Goal: Task Accomplishment & Management: Manage account settings

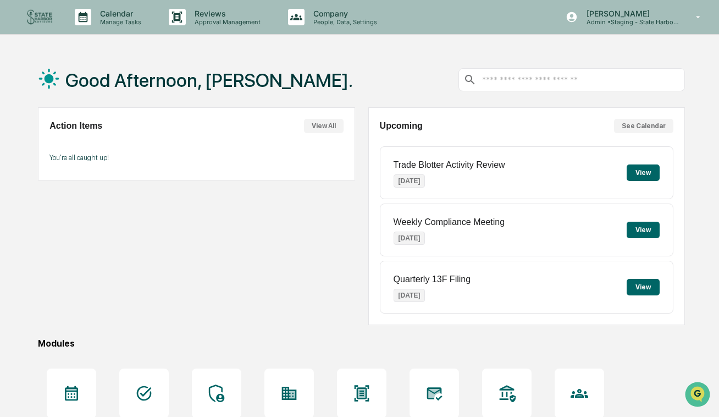
click at [142, 275] on div "Action Items View All You're all caught up!" at bounding box center [196, 216] width 317 height 218
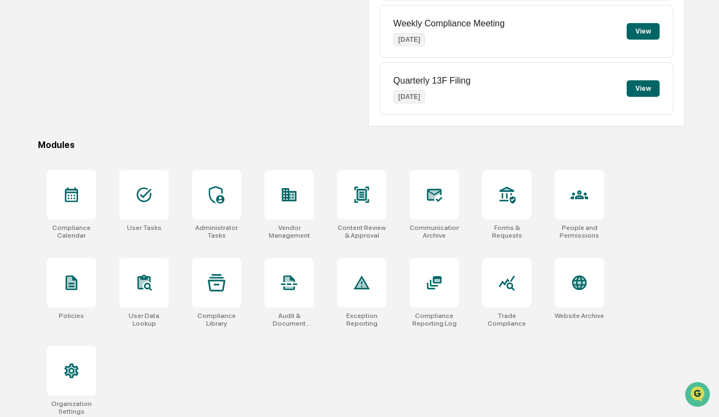
scroll to position [204, 0]
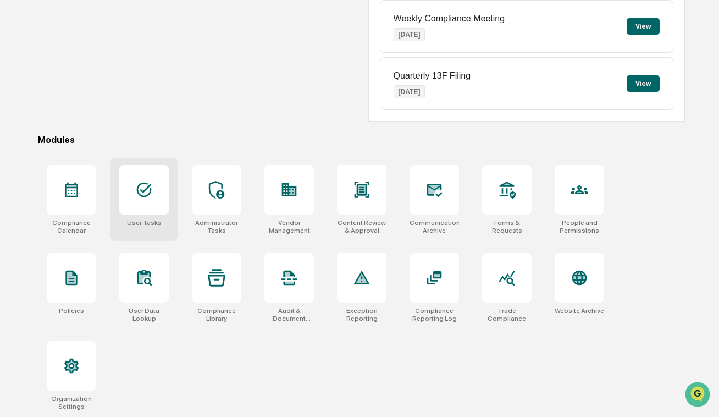
click at [129, 185] on div at bounding box center [144, 190] width 50 height 50
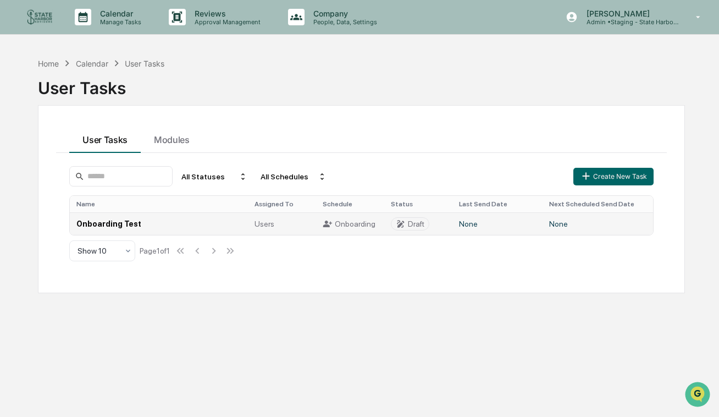
click at [154, 224] on td "Onboarding Test" at bounding box center [159, 223] width 178 height 23
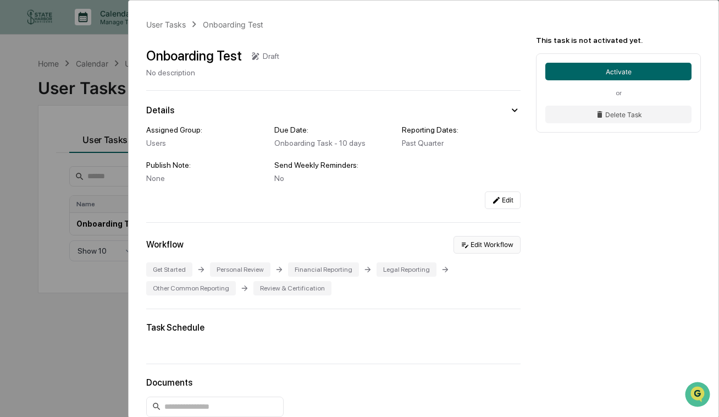
click at [477, 251] on button "Edit Workflow" at bounding box center [487, 245] width 67 height 18
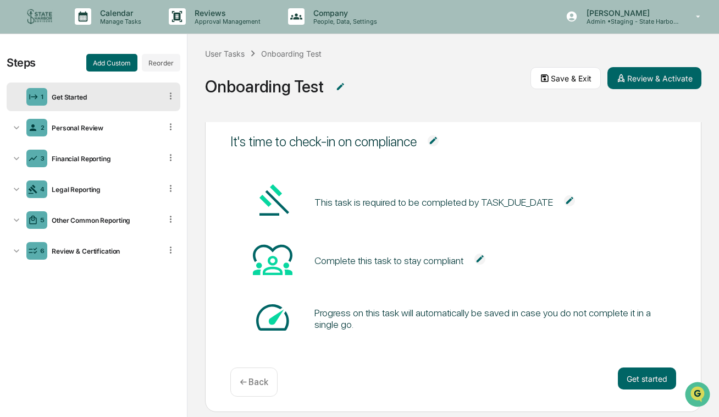
scroll to position [40, 0]
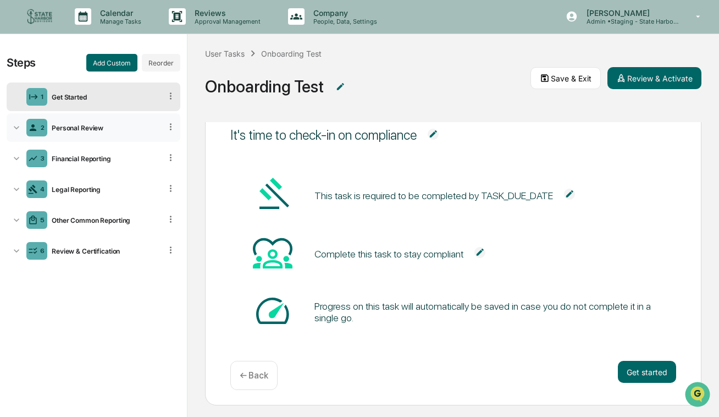
click at [45, 128] on div "2" at bounding box center [36, 128] width 21 height 18
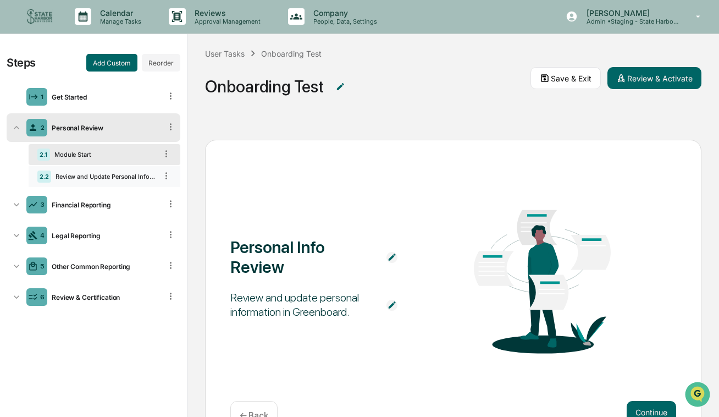
click at [94, 183] on div "2.2 Review and Update Personal Information" at bounding box center [105, 176] width 152 height 21
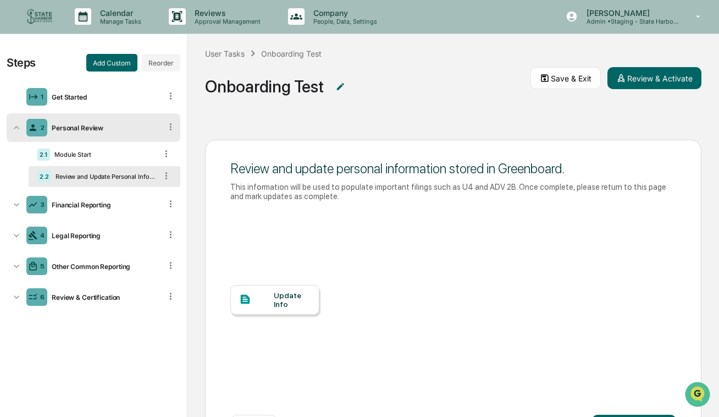
click at [304, 292] on div "Update Info" at bounding box center [292, 300] width 37 height 18
click at [86, 208] on div "Financial Reporting" at bounding box center [104, 205] width 114 height 8
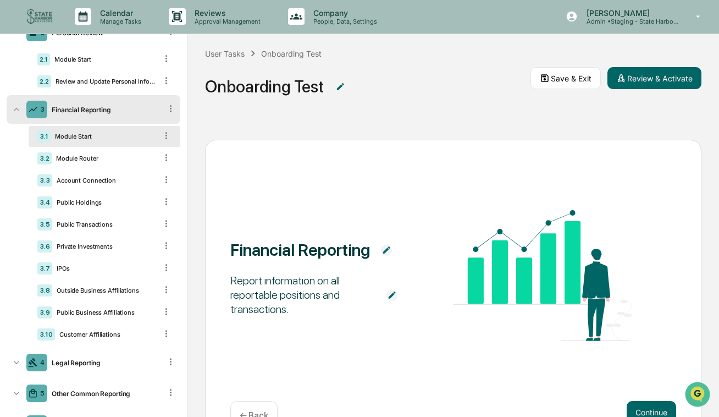
scroll to position [100, 0]
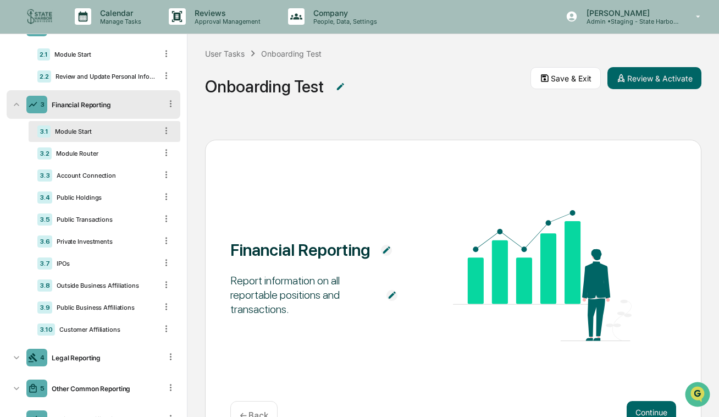
click at [91, 131] on div "Module Start" at bounding box center [104, 132] width 106 height 8
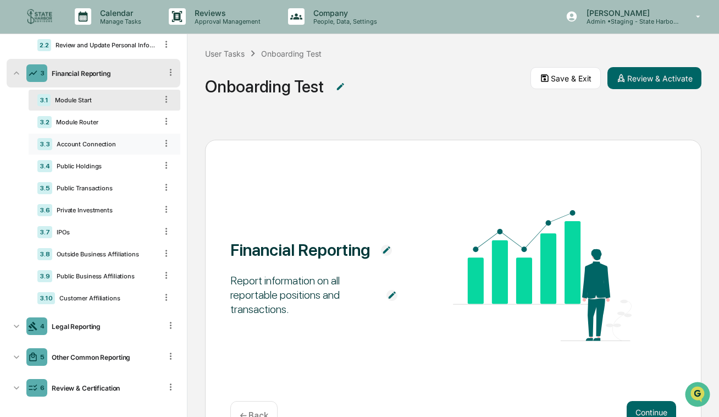
scroll to position [139, 0]
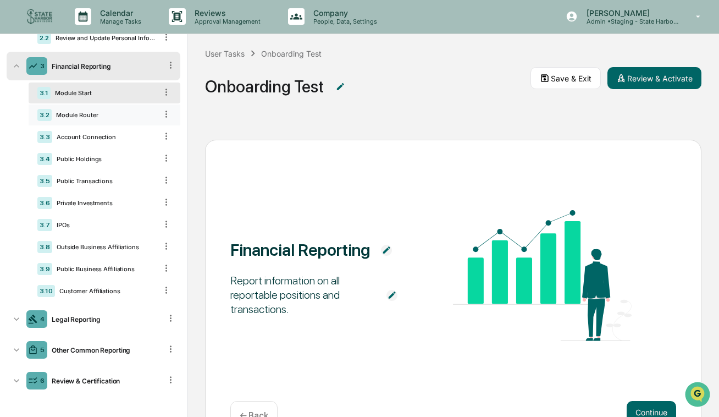
click at [98, 117] on div "Module Router" at bounding box center [104, 115] width 105 height 8
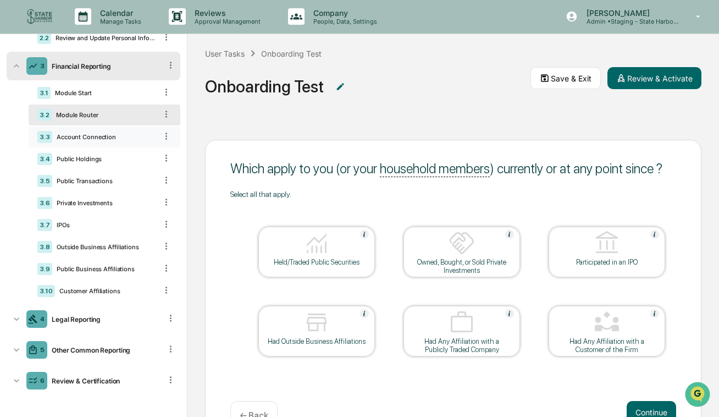
click at [100, 139] on div "Account Connection" at bounding box center [104, 137] width 105 height 8
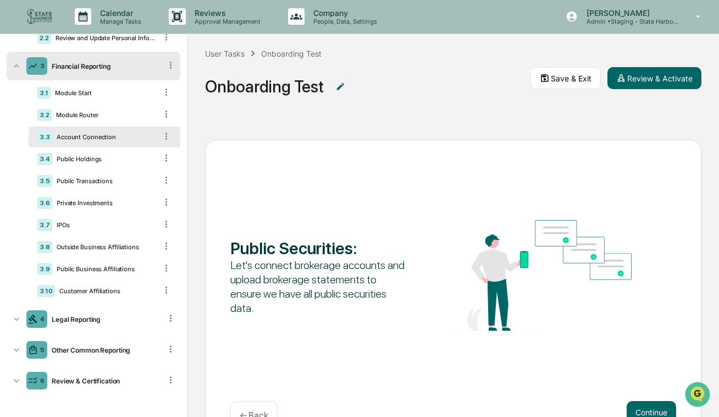
scroll to position [46, 0]
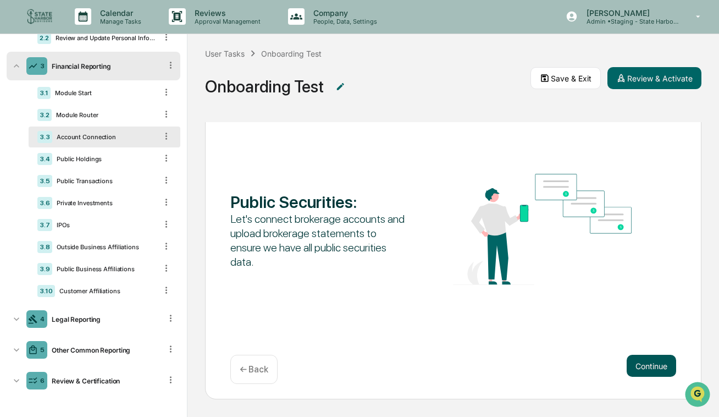
click at [651, 367] on button "Continue" at bounding box center [652, 366] width 50 height 22
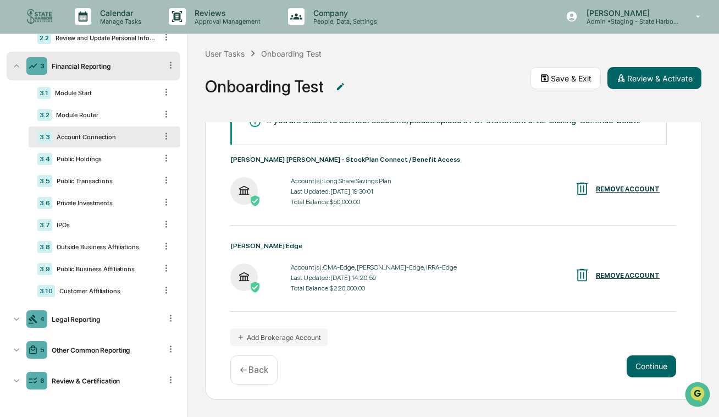
scroll to position [118, 0]
click at [299, 338] on button "Add Brokerage Account" at bounding box center [278, 337] width 97 height 18
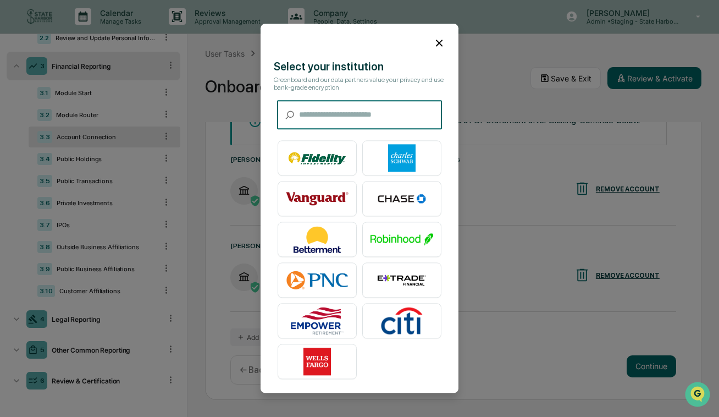
click at [439, 45] on icon at bounding box center [439, 43] width 12 height 12
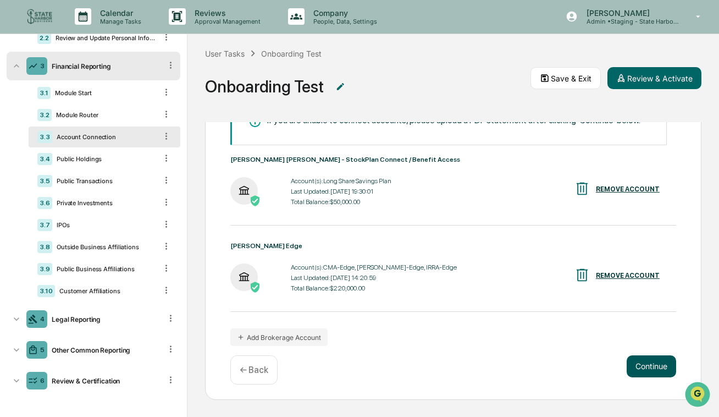
click at [655, 369] on button "Continue" at bounding box center [652, 366] width 50 height 22
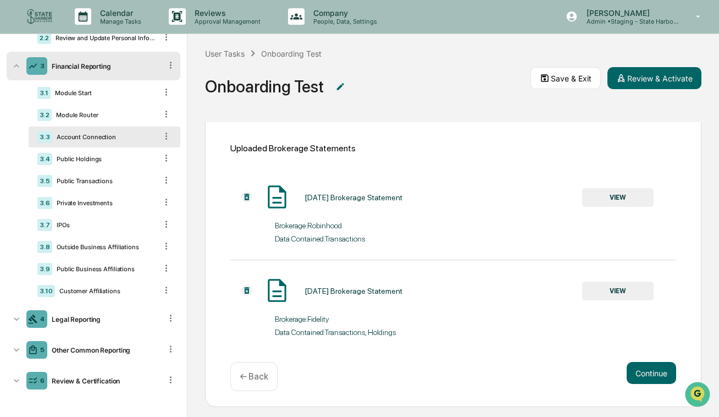
scroll to position [153, 0]
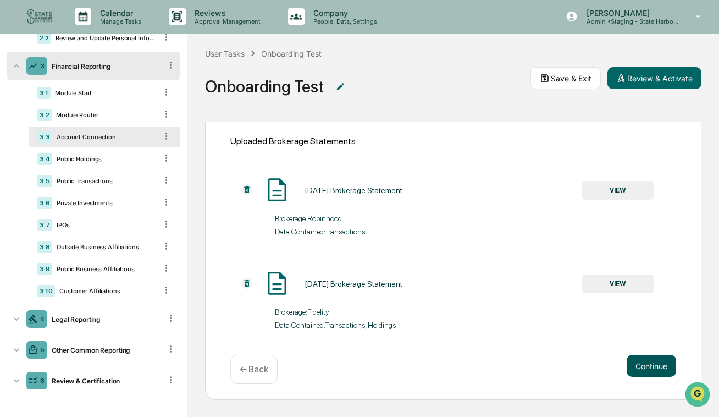
click at [648, 362] on button "Continue" at bounding box center [652, 366] width 50 height 22
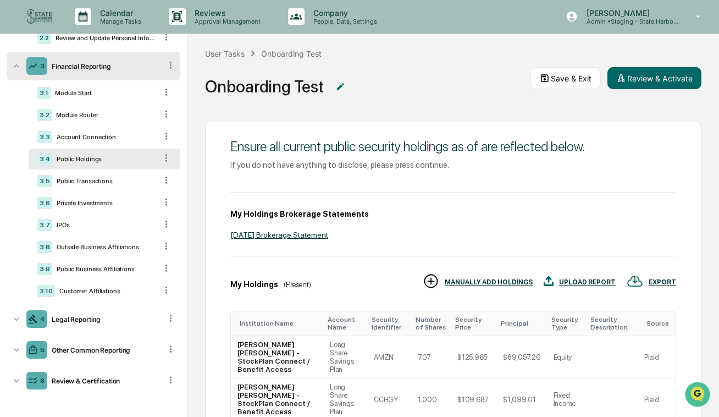
scroll to position [34, 0]
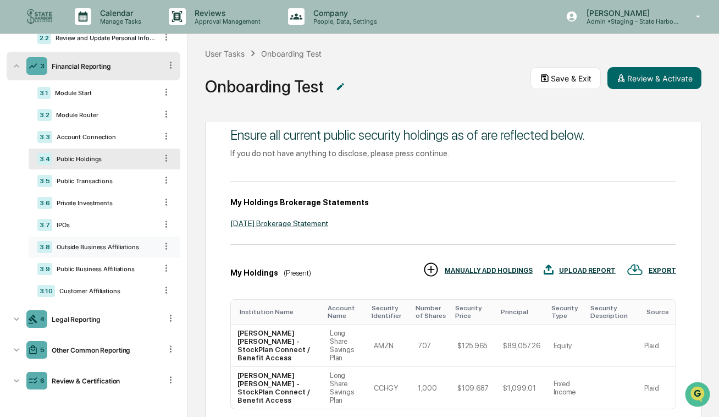
click at [134, 251] on div "3.8 Outside Business Affiliations" at bounding box center [105, 247] width 152 height 21
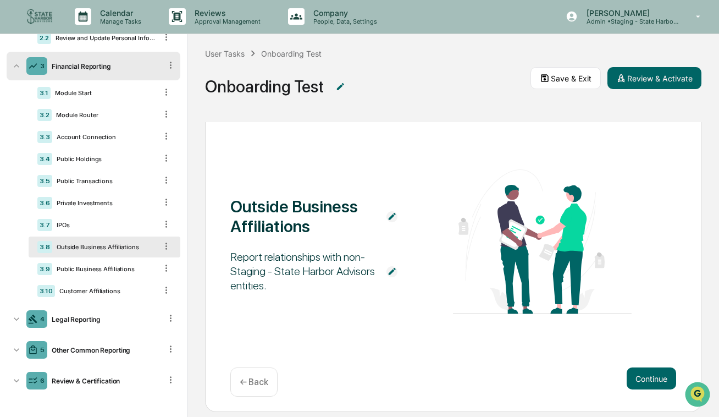
scroll to position [46, 0]
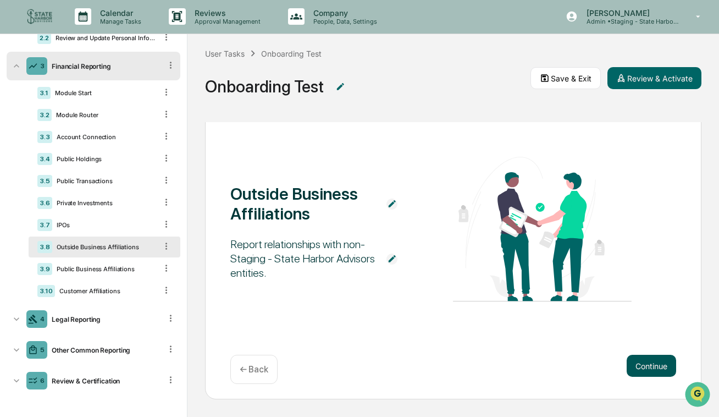
click at [645, 374] on button "Continue" at bounding box center [652, 366] width 50 height 22
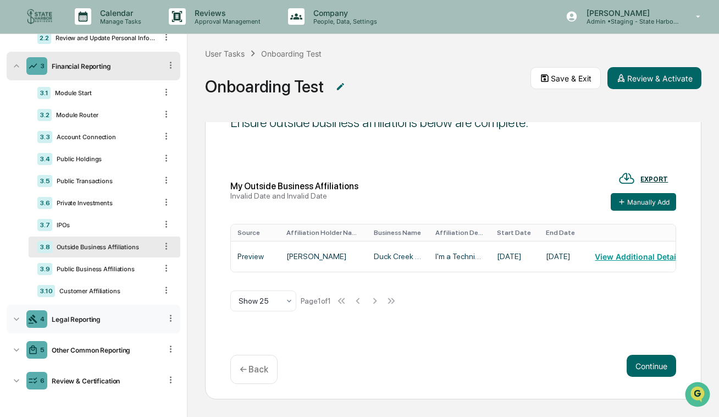
click at [58, 318] on div "Legal Reporting" at bounding box center [104, 319] width 114 height 8
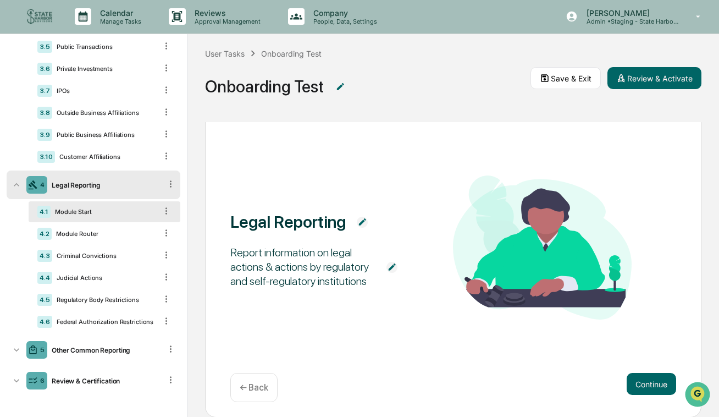
scroll to position [0, 0]
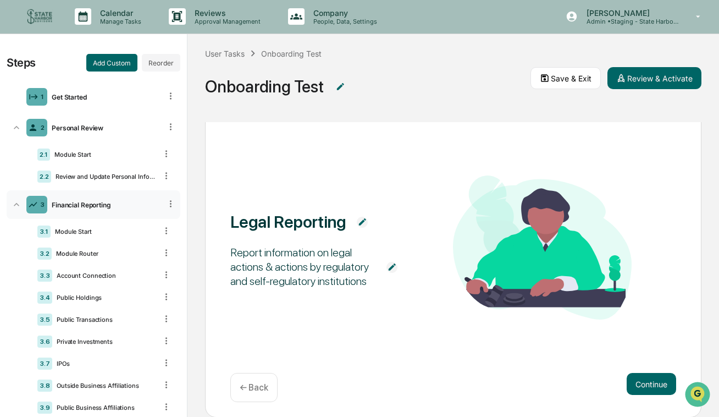
click at [15, 207] on icon at bounding box center [16, 204] width 11 height 11
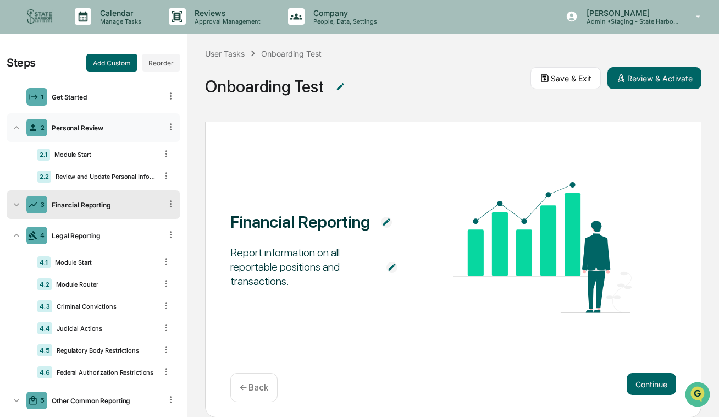
click at [15, 129] on icon at bounding box center [16, 127] width 11 height 11
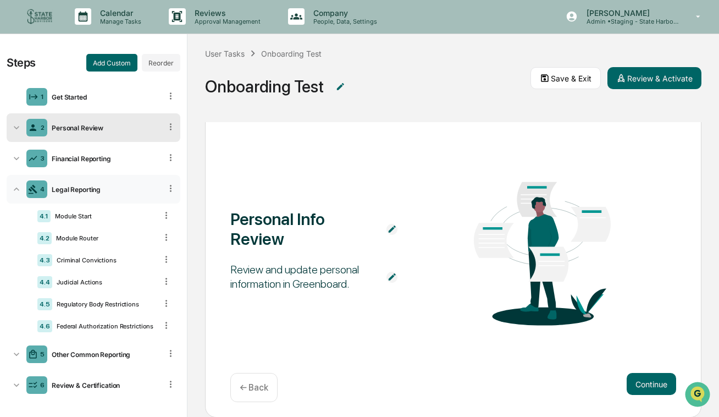
click at [18, 186] on icon at bounding box center [16, 189] width 11 height 11
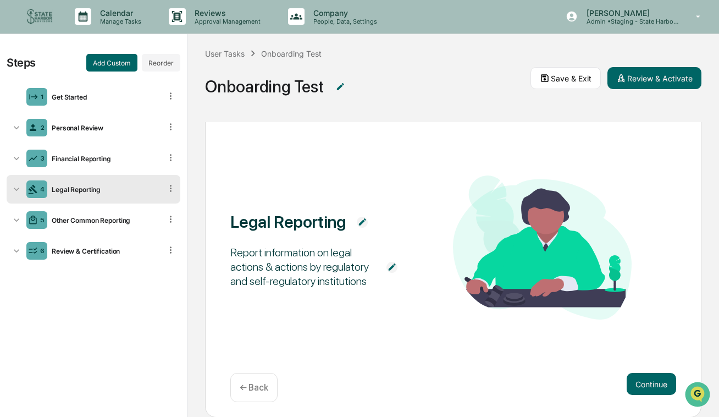
click at [42, 21] on img at bounding box center [39, 16] width 26 height 26
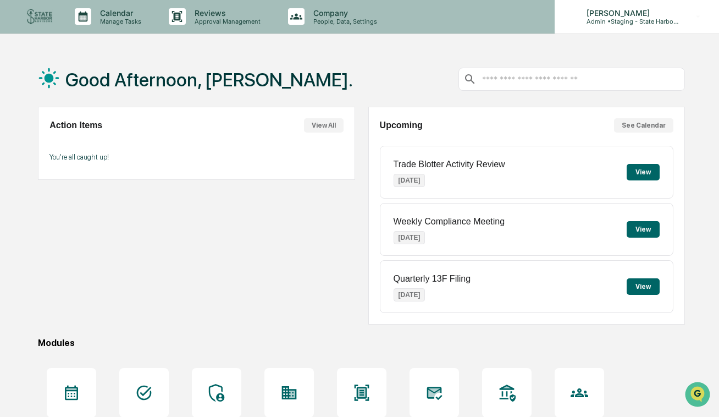
click at [589, 21] on p "Admin • Staging - State Harbor Advisors" at bounding box center [629, 22] width 102 height 8
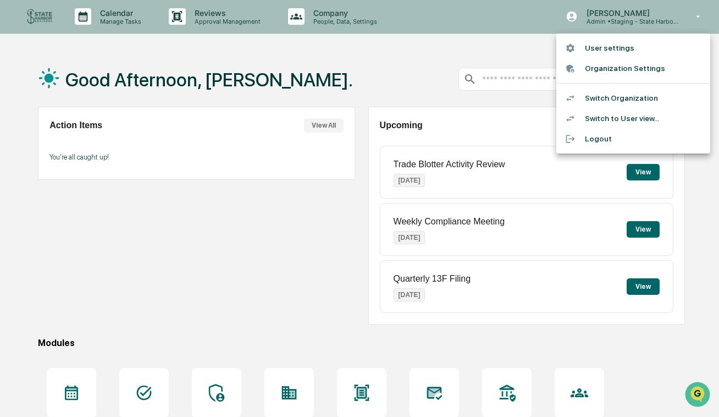
click at [614, 118] on li "Switch to User view..." at bounding box center [634, 118] width 154 height 20
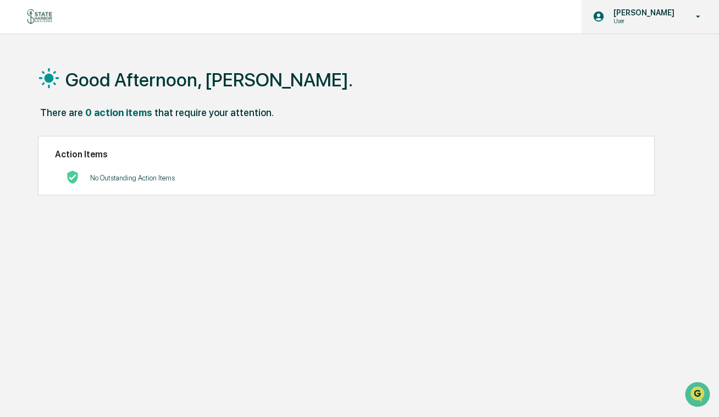
click at [628, 9] on p "[PERSON_NAME]" at bounding box center [642, 12] width 75 height 9
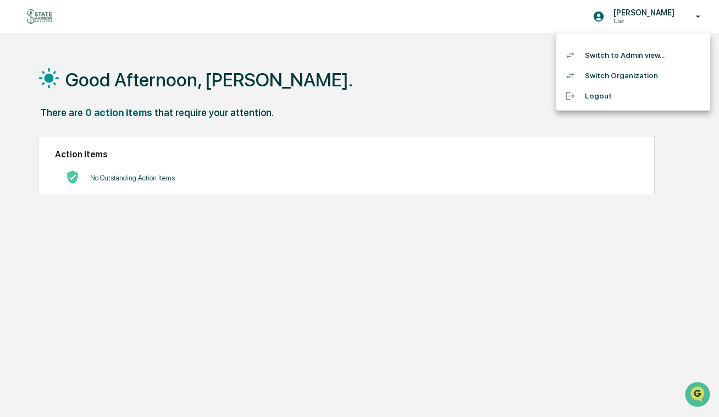
click at [620, 56] on li "Switch to Admin view..." at bounding box center [634, 55] width 154 height 20
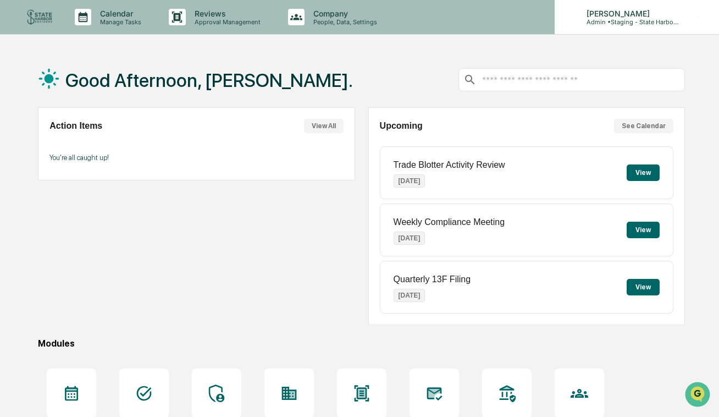
click at [644, 24] on p "Admin • Staging - State Harbor Advisors" at bounding box center [629, 22] width 102 height 8
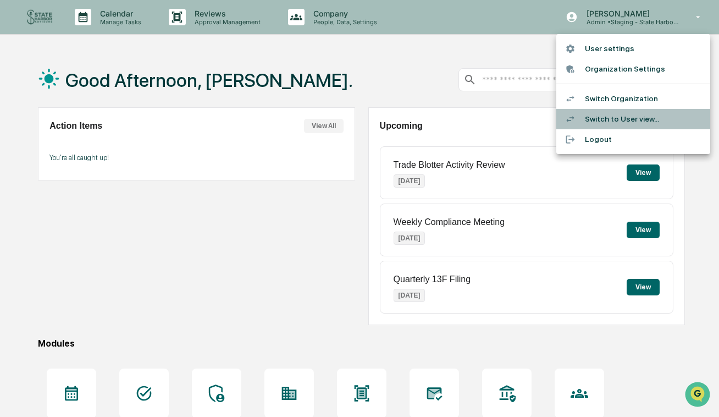
click at [617, 114] on li "Switch to User view..." at bounding box center [634, 119] width 154 height 20
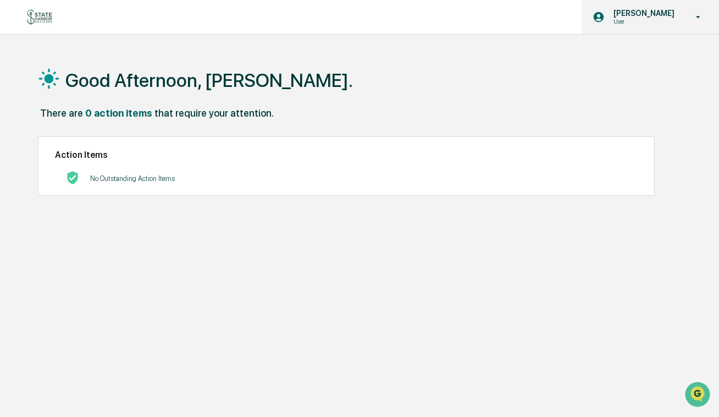
click at [649, 15] on p "[PERSON_NAME]" at bounding box center [642, 13] width 75 height 9
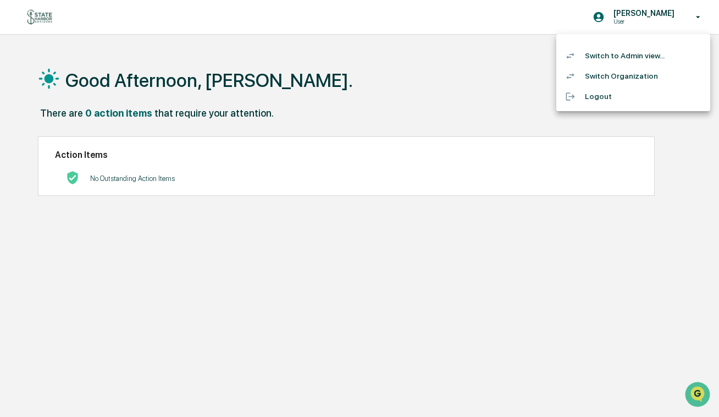
click at [626, 65] on li "Switch to Admin view..." at bounding box center [634, 56] width 154 height 20
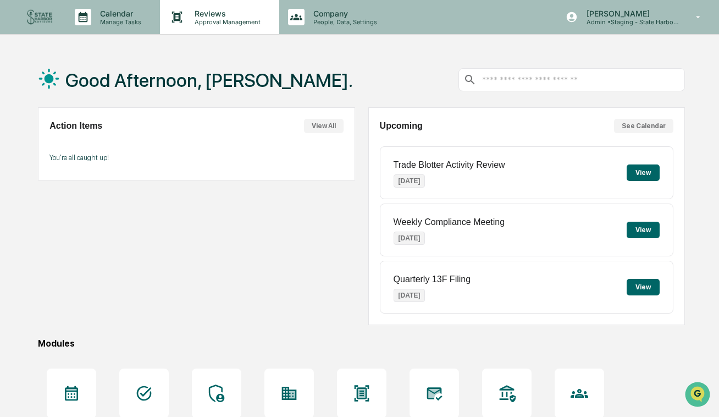
click at [191, 18] on p "Approval Management" at bounding box center [226, 22] width 80 height 8
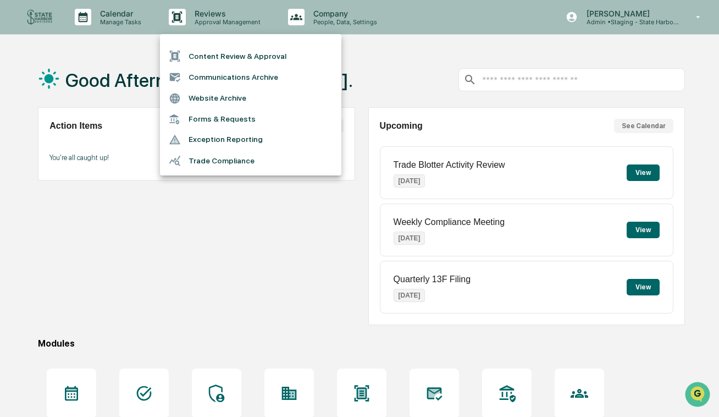
click at [278, 62] on li "Content Review & Approval" at bounding box center [251, 56] width 182 height 21
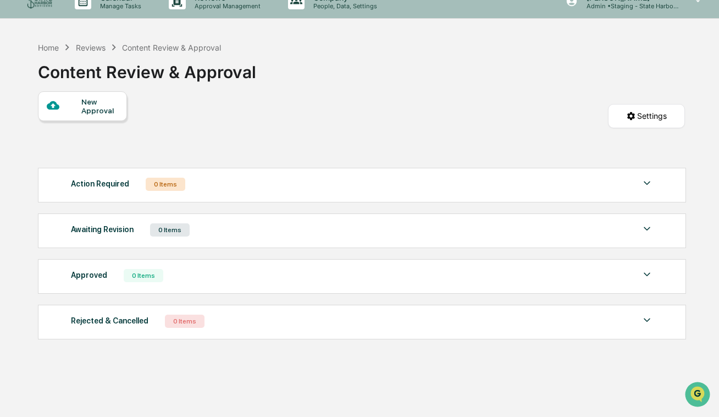
scroll to position [15, 0]
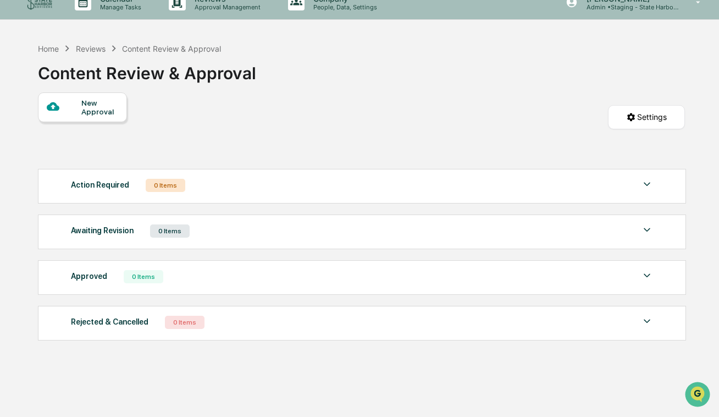
click at [67, 111] on div at bounding box center [64, 107] width 35 height 14
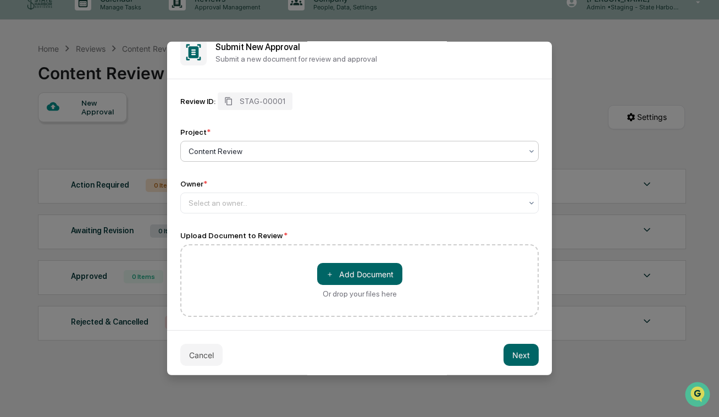
scroll to position [21, 0]
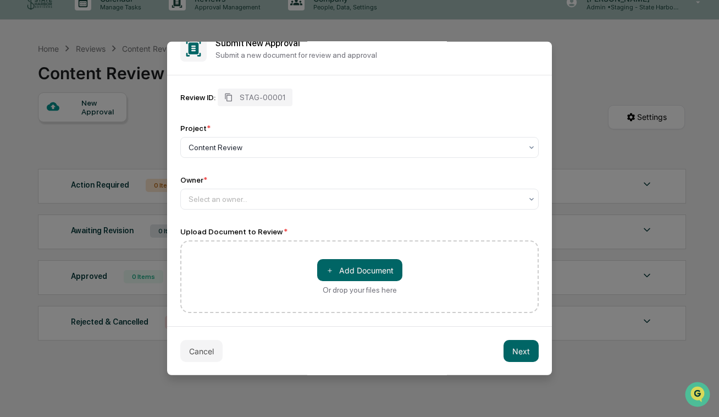
click at [274, 211] on div "Review ID: STAG-00001 Project * Content Review Owner * Select an owner... Uploa…" at bounding box center [359, 201] width 359 height 224
click at [266, 199] on div at bounding box center [355, 199] width 333 height 11
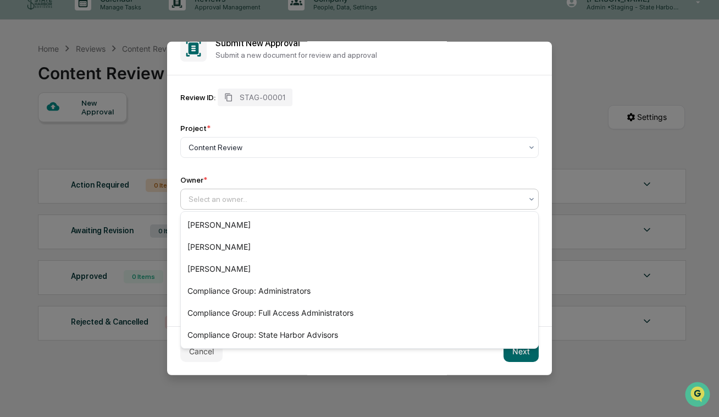
click at [338, 172] on div "Review ID: STAG-00001 Project * Content Review Owner * Kendall Venturato, 1 of …" at bounding box center [359, 149] width 359 height 121
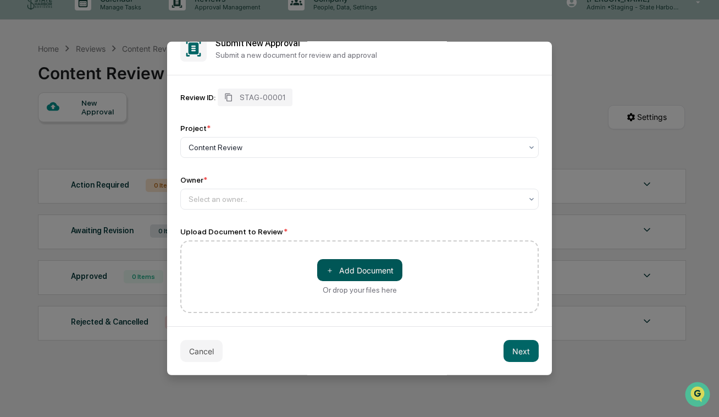
click at [364, 264] on button "＋ Add Document" at bounding box center [359, 270] width 85 height 22
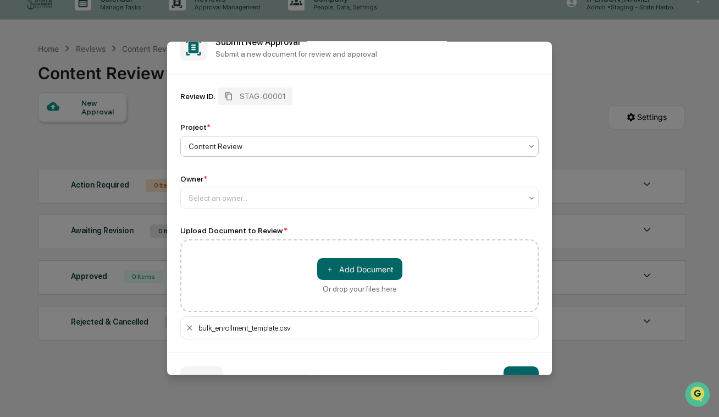
click at [270, 149] on div at bounding box center [355, 146] width 333 height 11
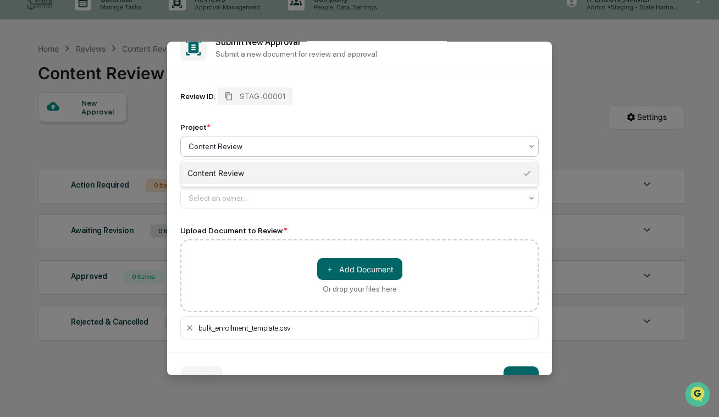
click at [260, 165] on div "Content Review" at bounding box center [360, 173] width 358 height 22
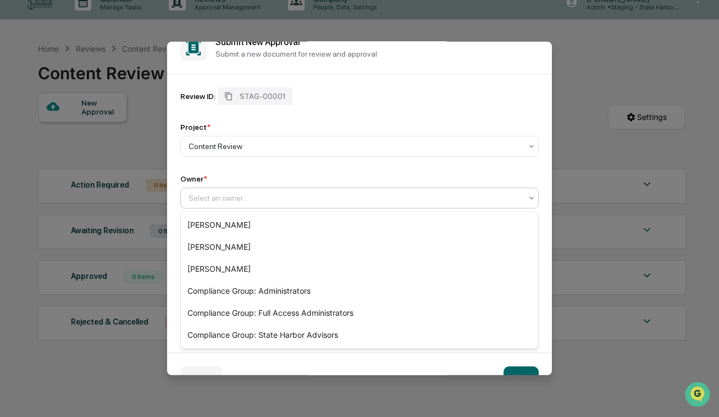
click at [242, 200] on div at bounding box center [355, 198] width 333 height 11
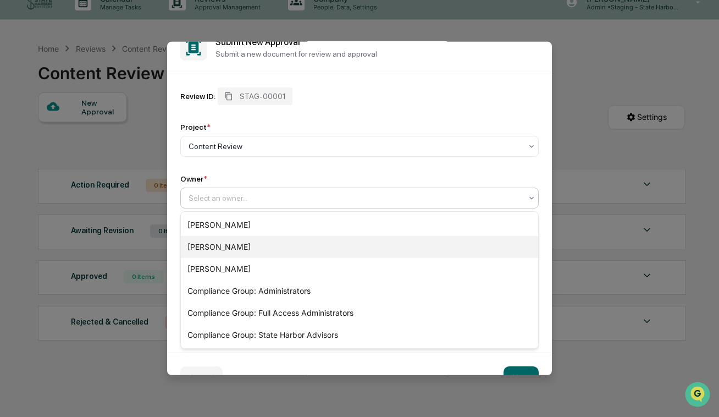
click at [238, 255] on div "[PERSON_NAME]" at bounding box center [360, 247] width 358 height 22
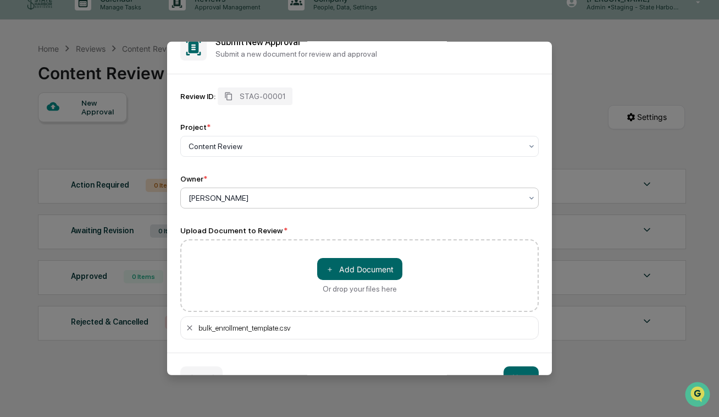
scroll to position [48, 0]
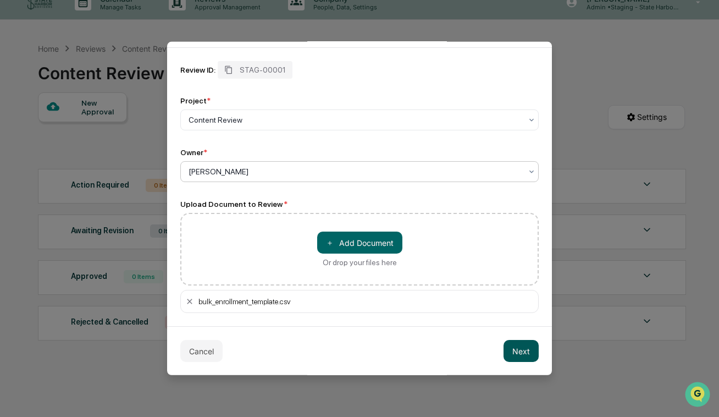
click at [519, 350] on button "Next" at bounding box center [521, 351] width 35 height 22
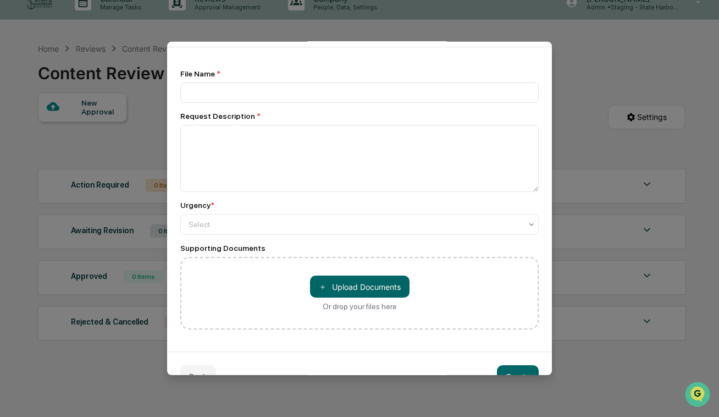
scroll to position [0, 0]
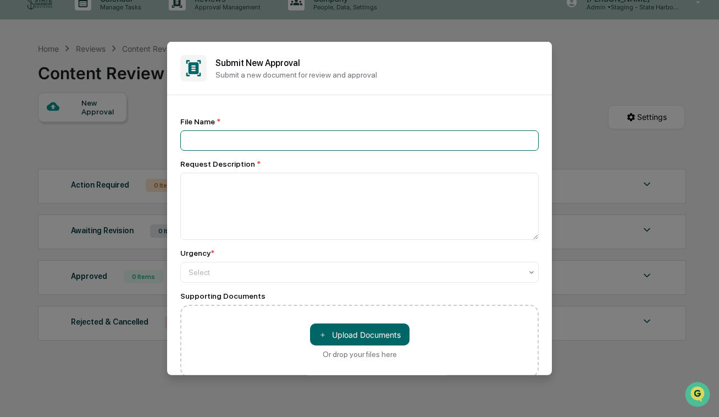
click at [251, 133] on input at bounding box center [359, 140] width 359 height 20
type input "**********"
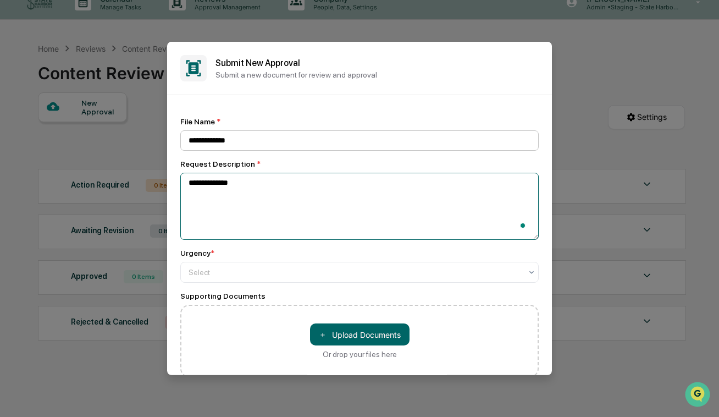
type textarea "**********"
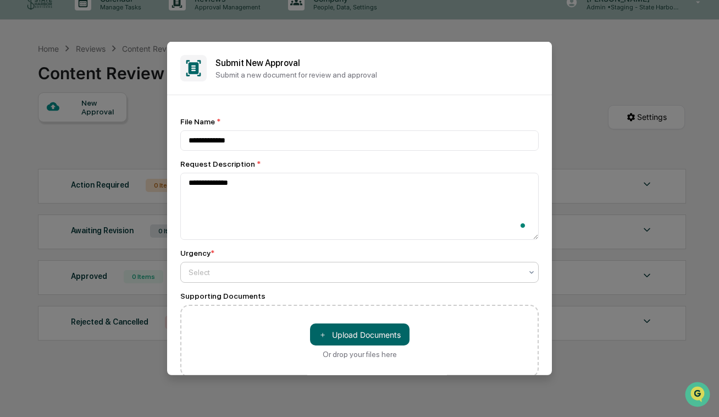
click at [255, 271] on div at bounding box center [355, 272] width 333 height 11
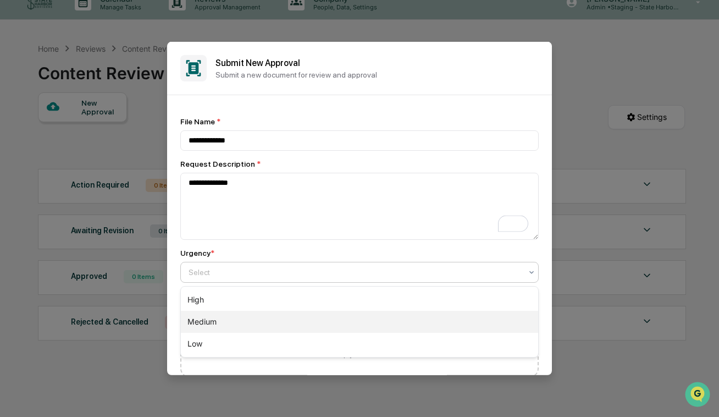
click at [280, 323] on div "Medium" at bounding box center [360, 322] width 358 height 22
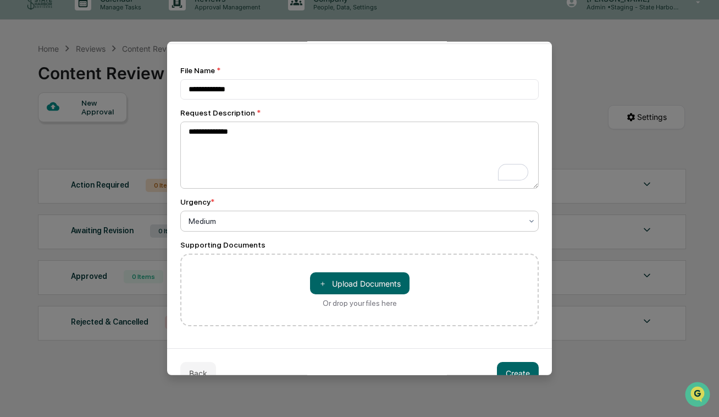
scroll to position [75, 0]
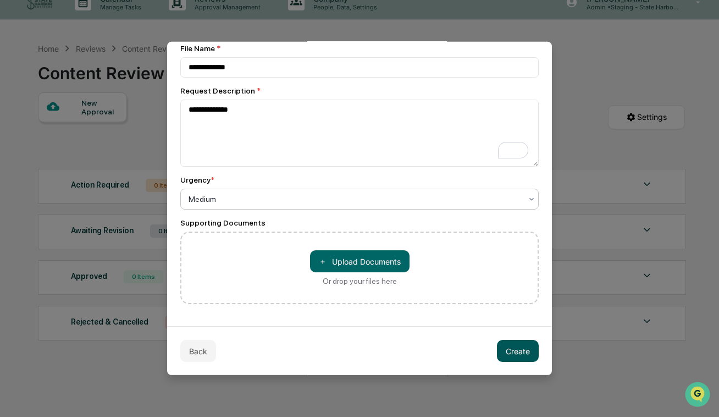
click at [518, 347] on button "Create" at bounding box center [518, 351] width 42 height 22
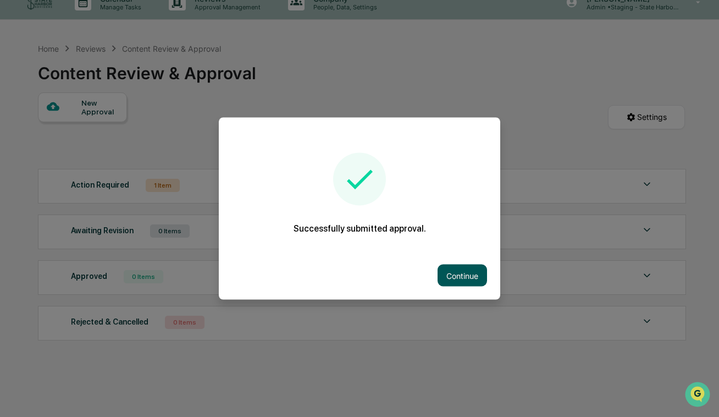
click at [479, 279] on button "Continue" at bounding box center [463, 276] width 50 height 22
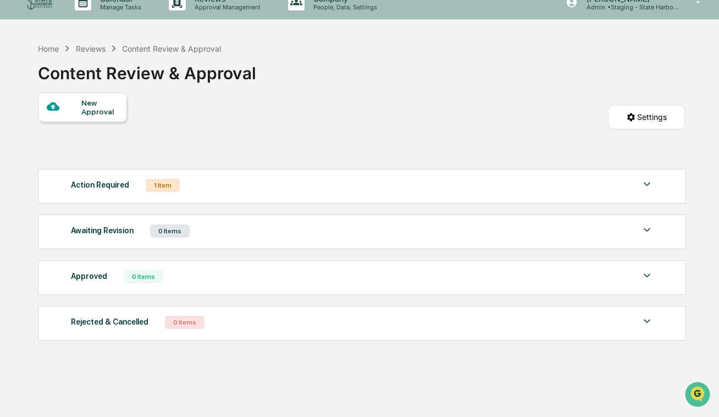
click at [94, 187] on div "Action Required" at bounding box center [100, 185] width 58 height 14
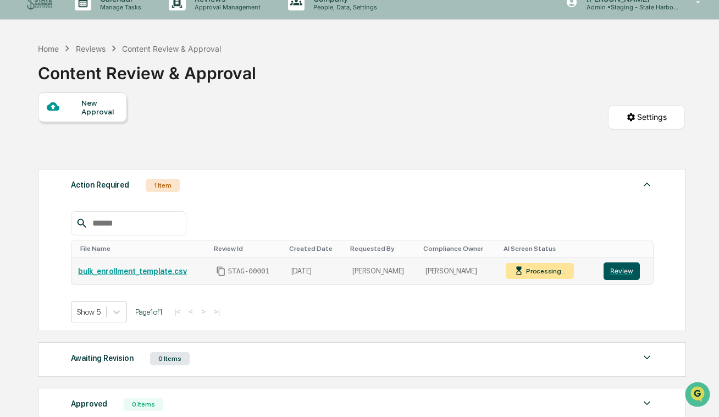
click at [634, 276] on button "Review" at bounding box center [622, 271] width 36 height 18
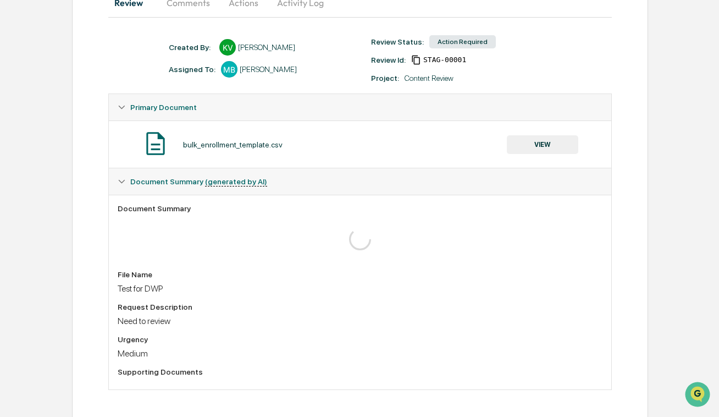
scroll to position [127, 0]
click at [549, 145] on button "VIEW" at bounding box center [543, 143] width 72 height 19
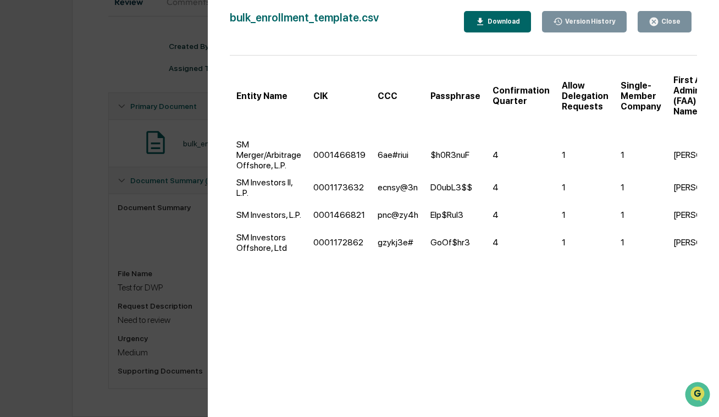
click at [589, 27] on button "Version History" at bounding box center [584, 21] width 85 height 21
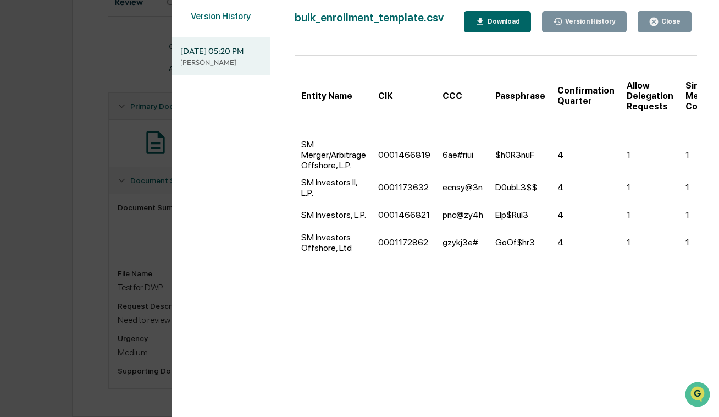
click at [663, 25] on div "Close" at bounding box center [665, 22] width 32 height 10
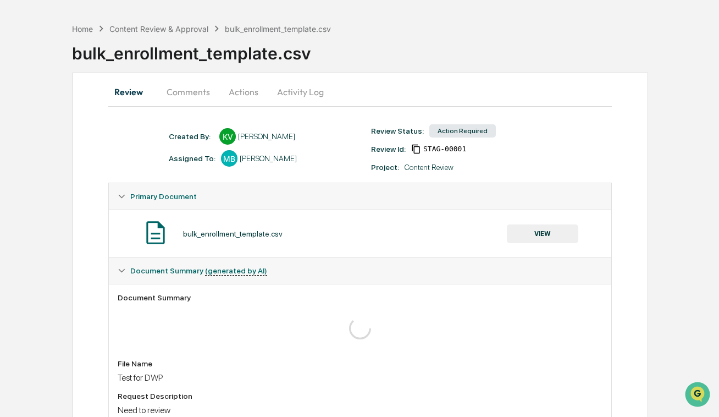
scroll to position [0, 0]
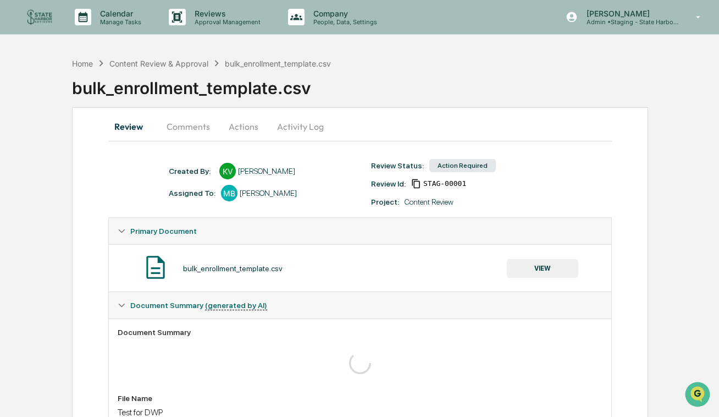
click at [186, 128] on button "Comments" at bounding box center [188, 126] width 61 height 26
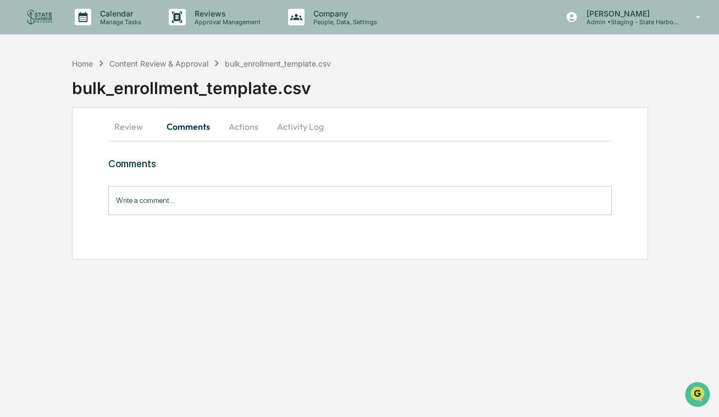
click at [383, 200] on input "Write a comment..." at bounding box center [360, 200] width 504 height 29
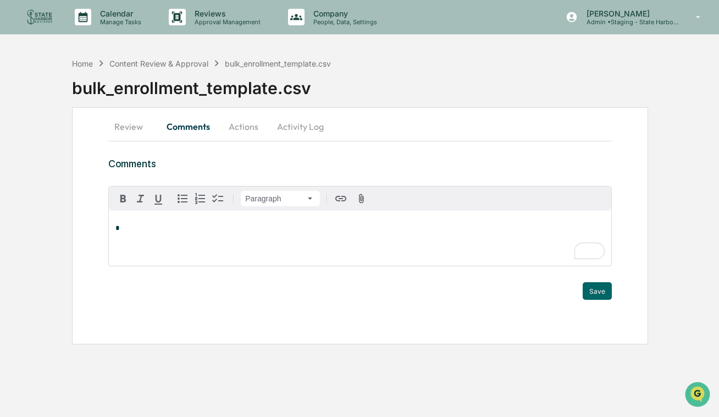
click at [289, 135] on button "Activity Log" at bounding box center [300, 126] width 64 height 26
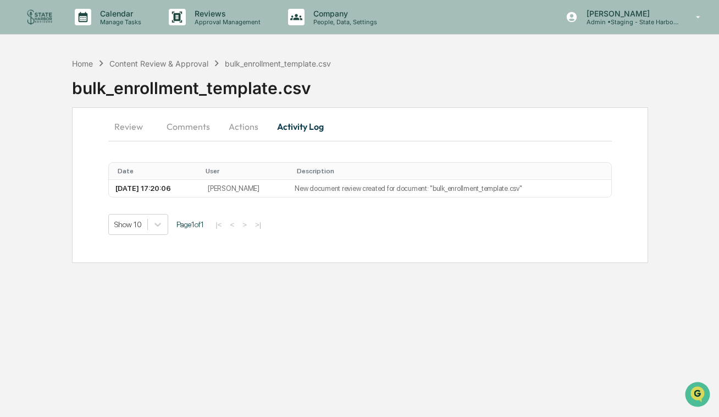
click at [185, 69] on div "Home Content Review & Approval bulk_enrollment_template.csv" at bounding box center [202, 63] width 260 height 12
click at [190, 65] on div "Content Review & Approval" at bounding box center [158, 63] width 99 height 9
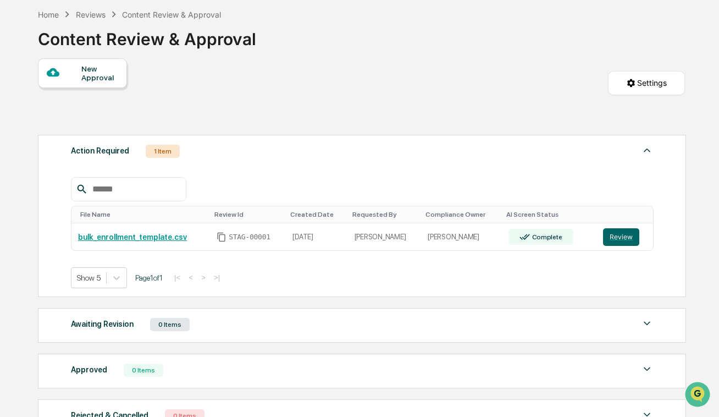
scroll to position [136, 0]
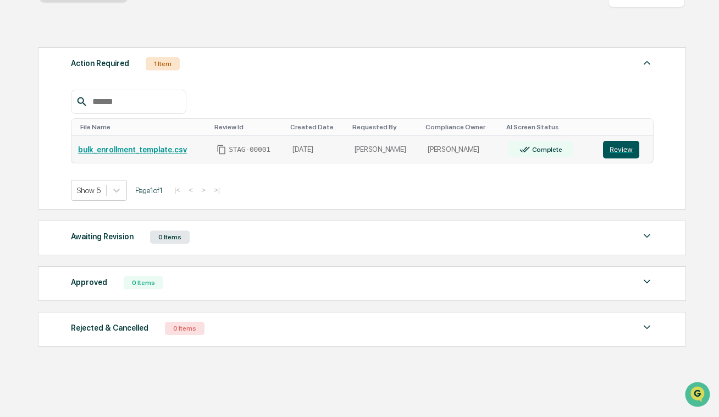
click at [630, 147] on button "Review" at bounding box center [621, 150] width 36 height 18
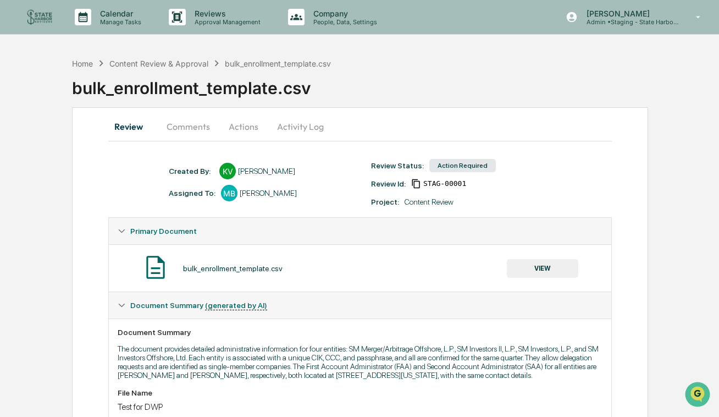
click at [543, 264] on button "VIEW" at bounding box center [543, 268] width 72 height 19
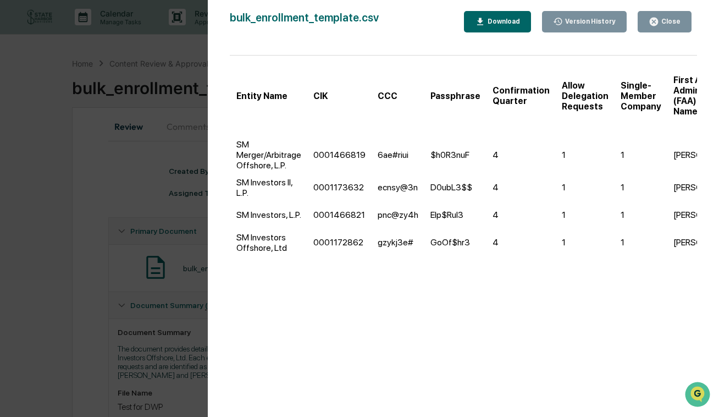
click at [670, 29] on button "Close" at bounding box center [665, 21] width 54 height 21
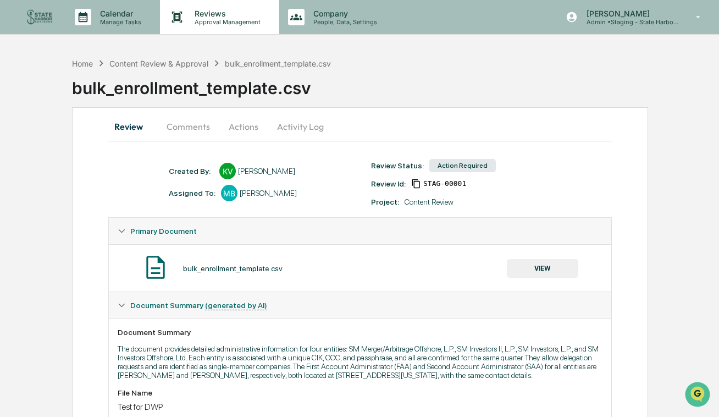
click at [195, 25] on p "Approval Management" at bounding box center [226, 22] width 80 height 8
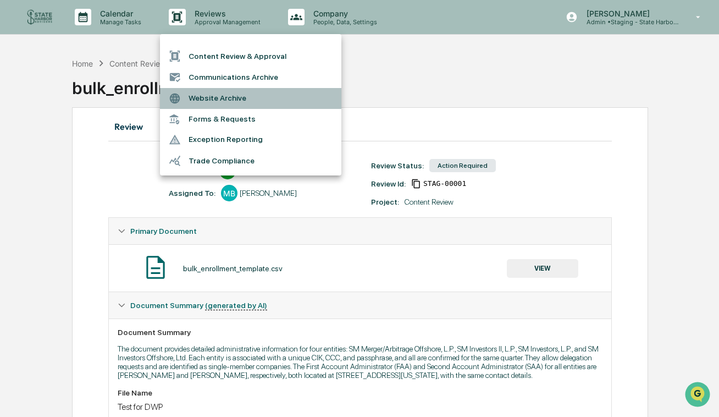
click at [217, 94] on li "Website Archive" at bounding box center [251, 98] width 182 height 21
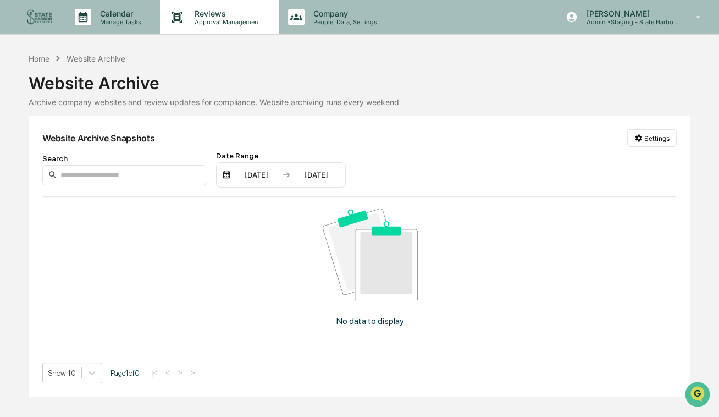
click at [203, 17] on p "Reviews" at bounding box center [226, 13] width 80 height 9
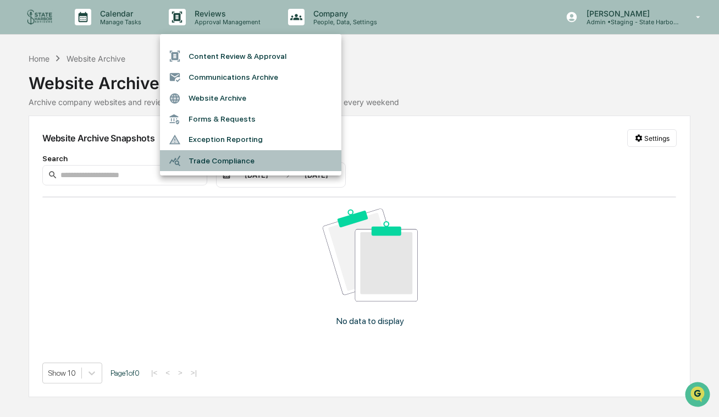
click at [228, 163] on li "Trade Compliance" at bounding box center [251, 160] width 182 height 21
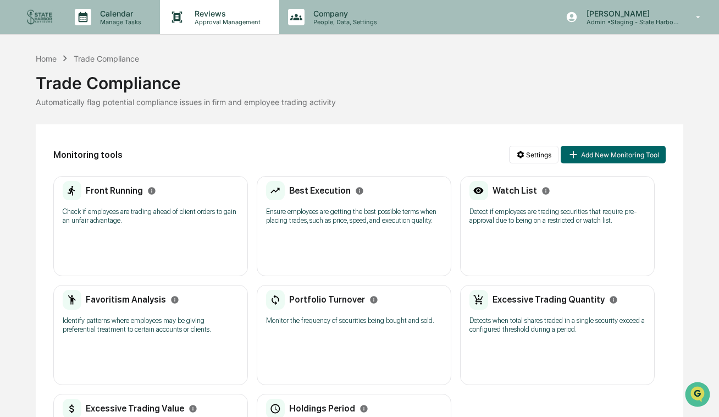
click at [196, 17] on p "Reviews" at bounding box center [226, 13] width 80 height 9
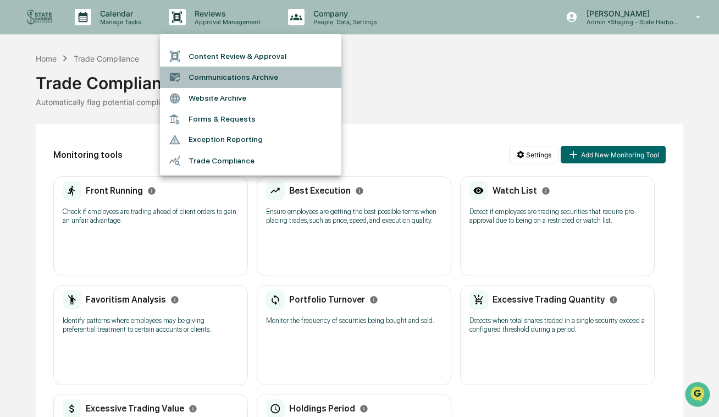
click at [224, 80] on li "Communications Archive" at bounding box center [251, 77] width 182 height 21
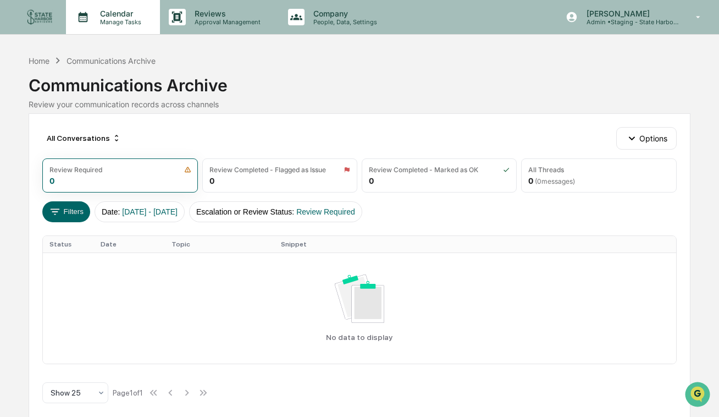
click at [100, 21] on p "Manage Tasks" at bounding box center [119, 22] width 56 height 8
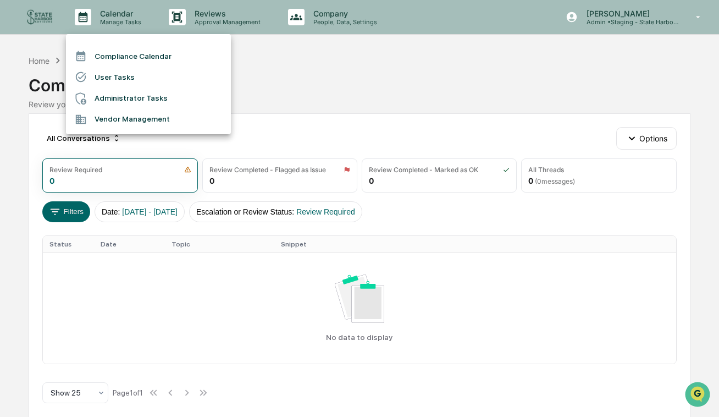
click at [106, 57] on li "Compliance Calendar" at bounding box center [148, 56] width 165 height 21
